Goal: Information Seeking & Learning: Learn about a topic

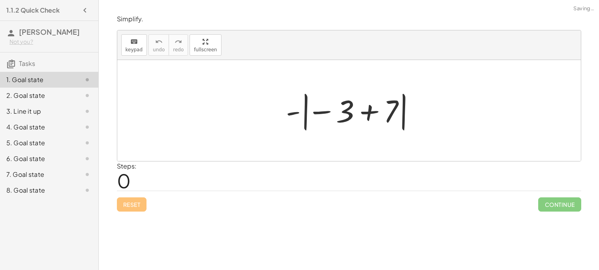
click at [15, 119] on div "2. Goal state" at bounding box center [49, 127] width 98 height 16
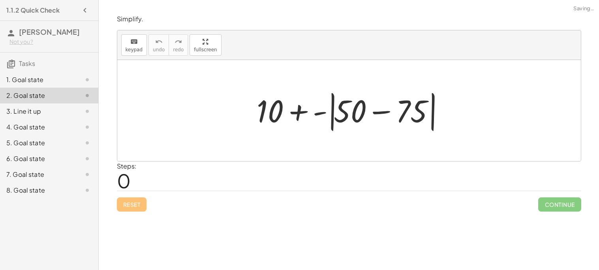
click at [19, 96] on div "2. Goal state" at bounding box center [38, 95] width 64 height 9
click at [22, 135] on div "3. Line it up" at bounding box center [49, 143] width 98 height 16
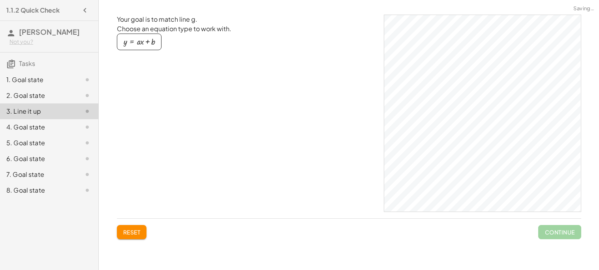
click at [25, 175] on div "7. Goal state" at bounding box center [38, 174] width 64 height 9
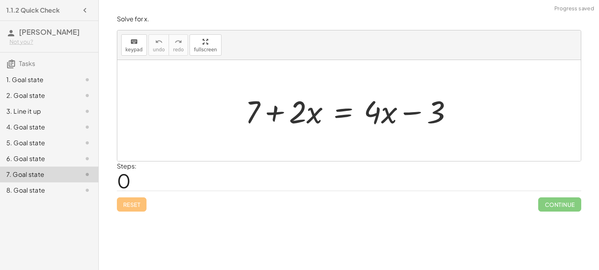
click at [24, 182] on div "6. Goal state" at bounding box center [49, 190] width 98 height 16
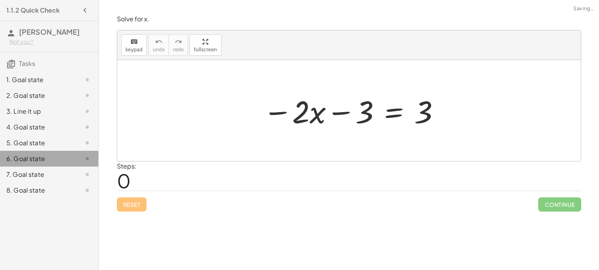
click at [24, 153] on div "6. Goal state" at bounding box center [49, 159] width 98 height 16
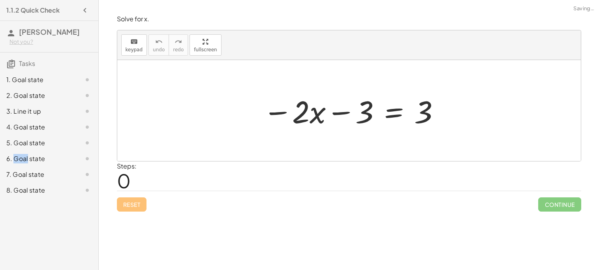
click at [36, 194] on div "8. Goal state" at bounding box center [38, 189] width 64 height 9
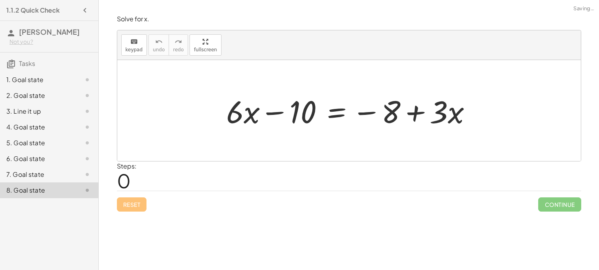
click at [47, 174] on div "7. Goal state" at bounding box center [38, 174] width 64 height 9
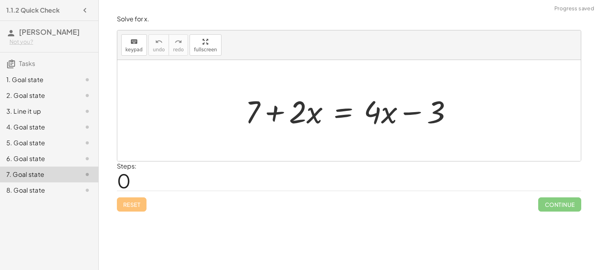
click at [58, 166] on div "5. Goal state" at bounding box center [49, 174] width 98 height 16
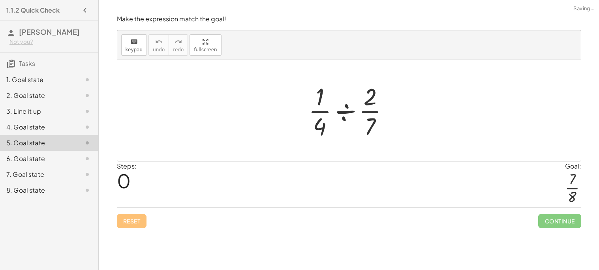
click at [55, 128] on div "4. Goal state" at bounding box center [38, 126] width 64 height 9
